Goal: Information Seeking & Learning: Understand process/instructions

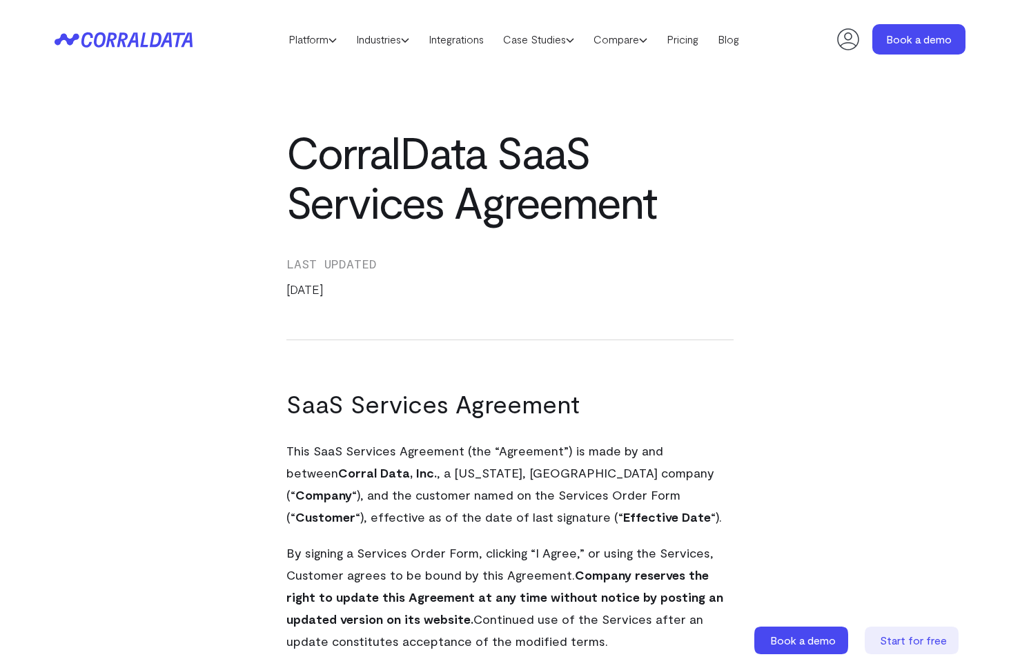
select select "2"
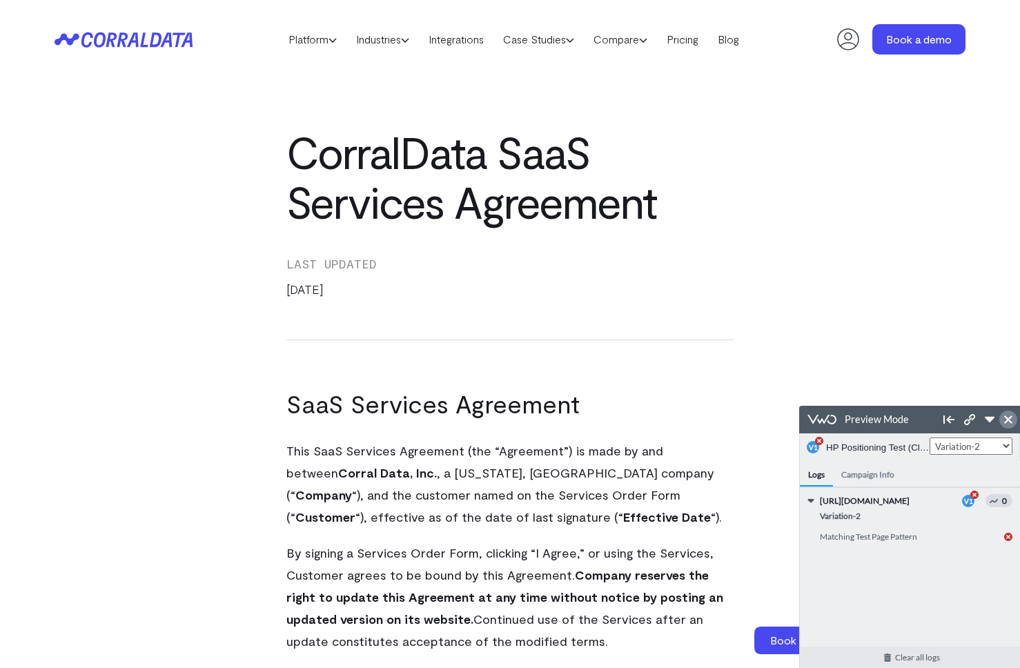
click at [1012, 420] on icon at bounding box center [1009, 420] width 8 height 8
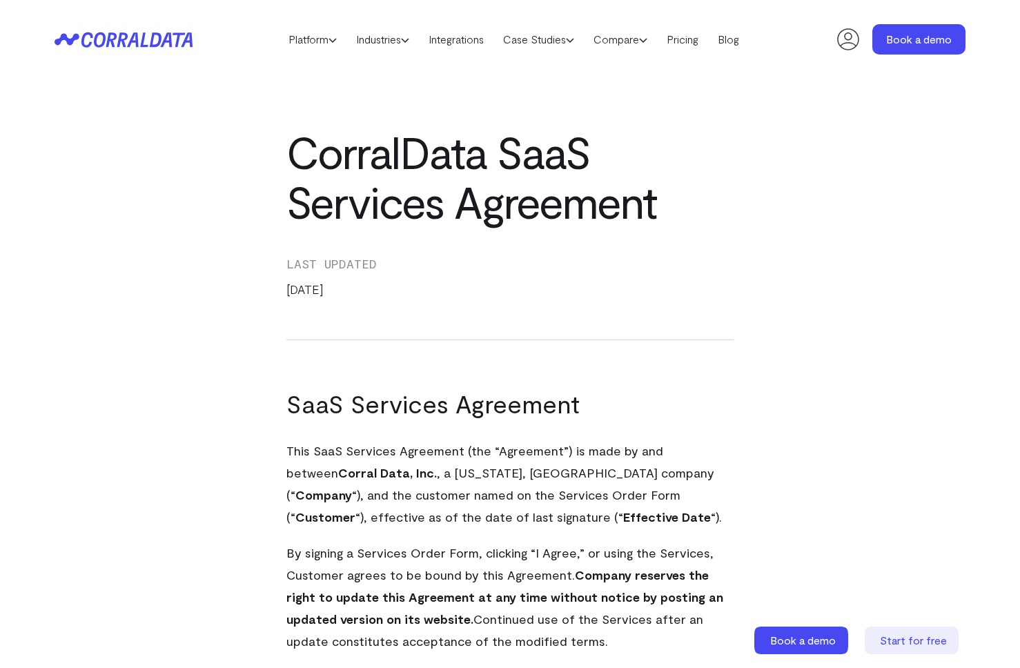
click at [582, 405] on h1 "SaaS Services Agreement" at bounding box center [510, 404] width 447 height 44
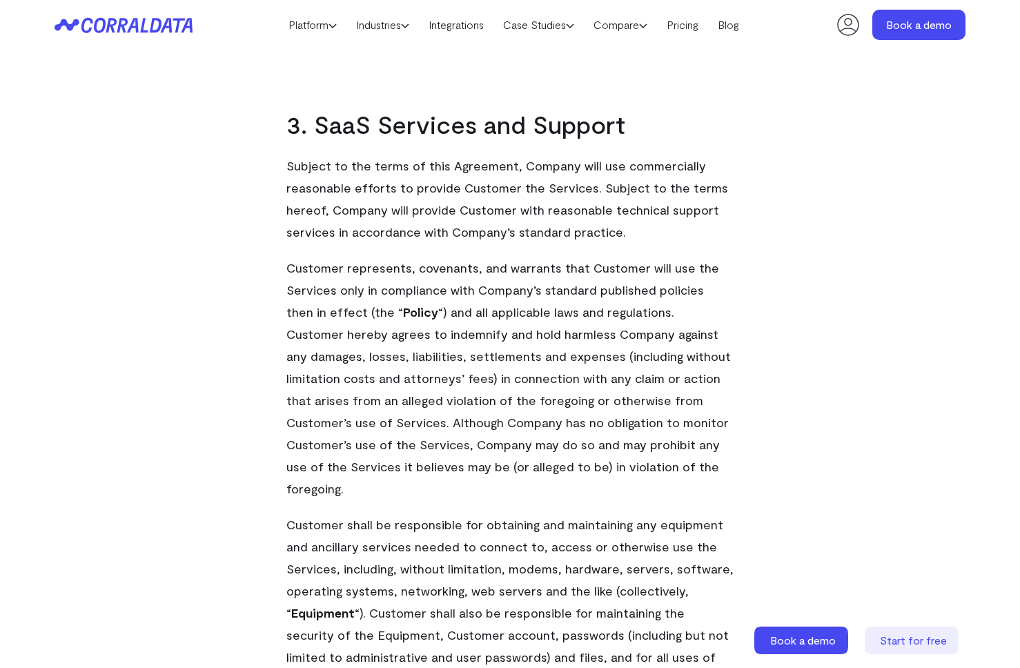
scroll to position [6276, 0]
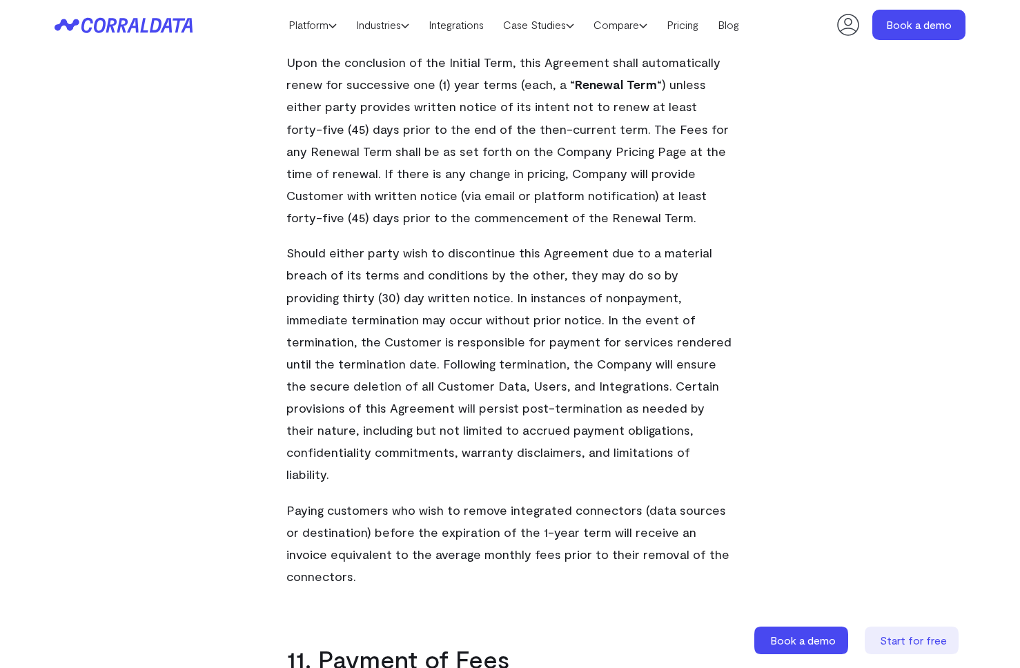
drag, startPoint x: 770, startPoint y: 384, endPoint x: 771, endPoint y: 402, distance: 18.0
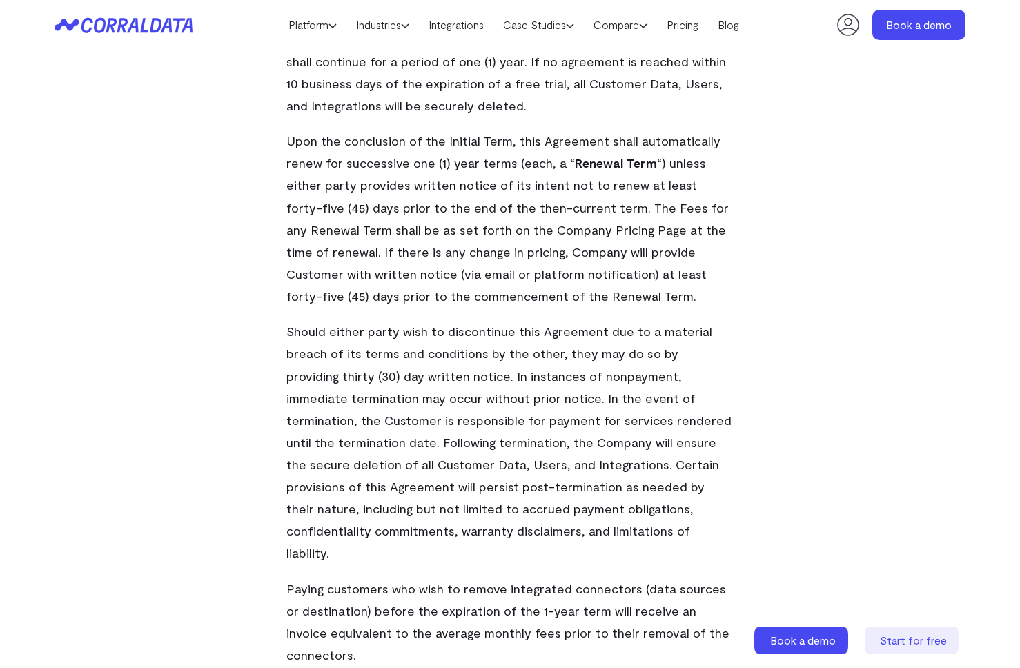
scroll to position [6196, 0]
click at [401, 151] on p "Upon the conclusion of the Initial Term, this Agreement shall automatically ren…" at bounding box center [510, 218] width 447 height 177
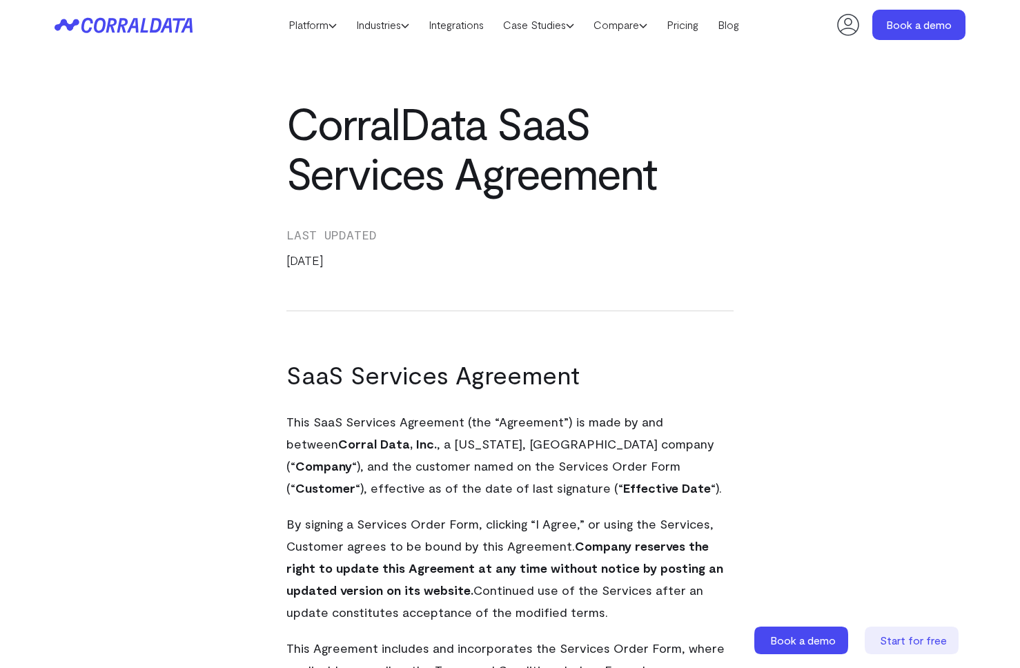
scroll to position [11, 0]
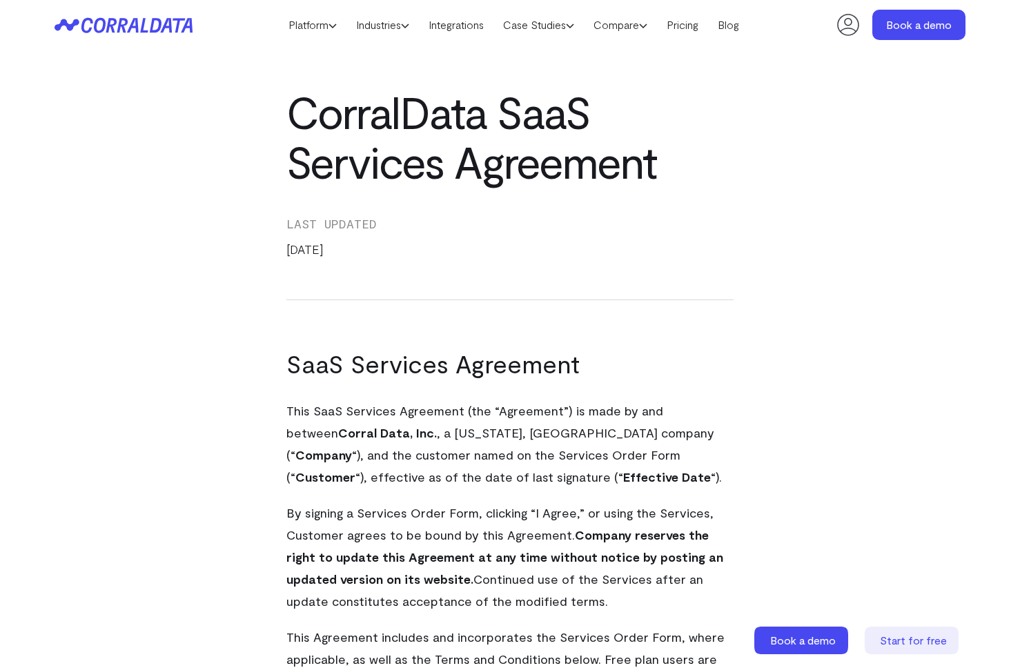
click at [621, 275] on div "Last Updated [DATE]" at bounding box center [510, 243] width 447 height 114
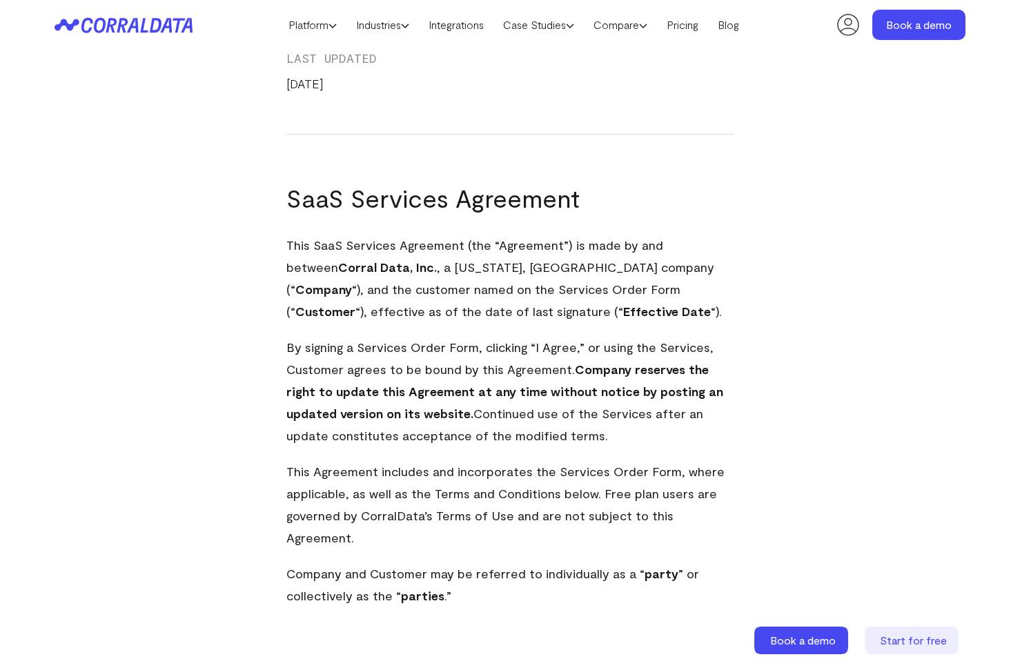
scroll to position [0, 0]
